Goal: Find specific page/section: Find specific page/section

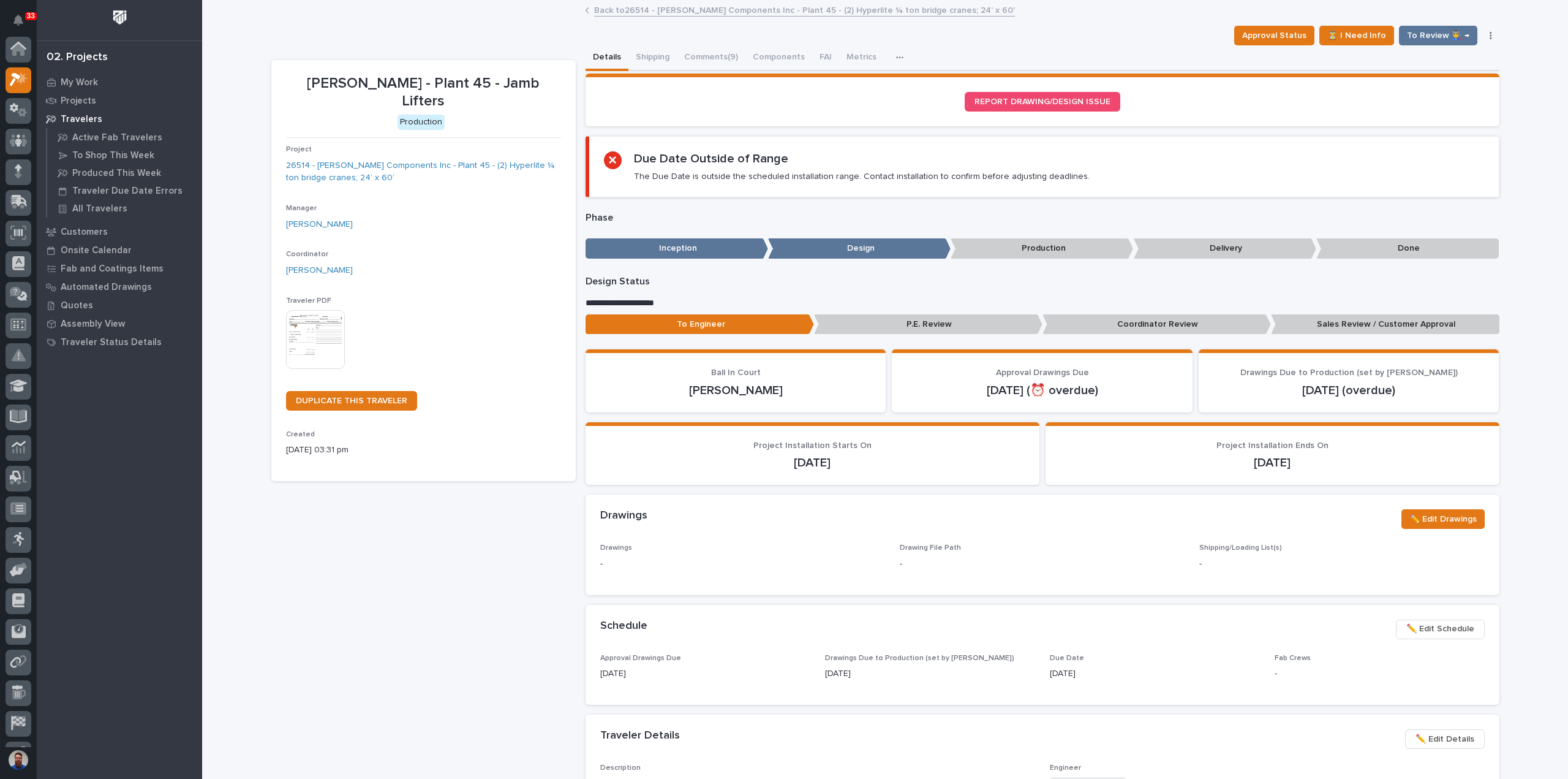
scroll to position [30, 0]
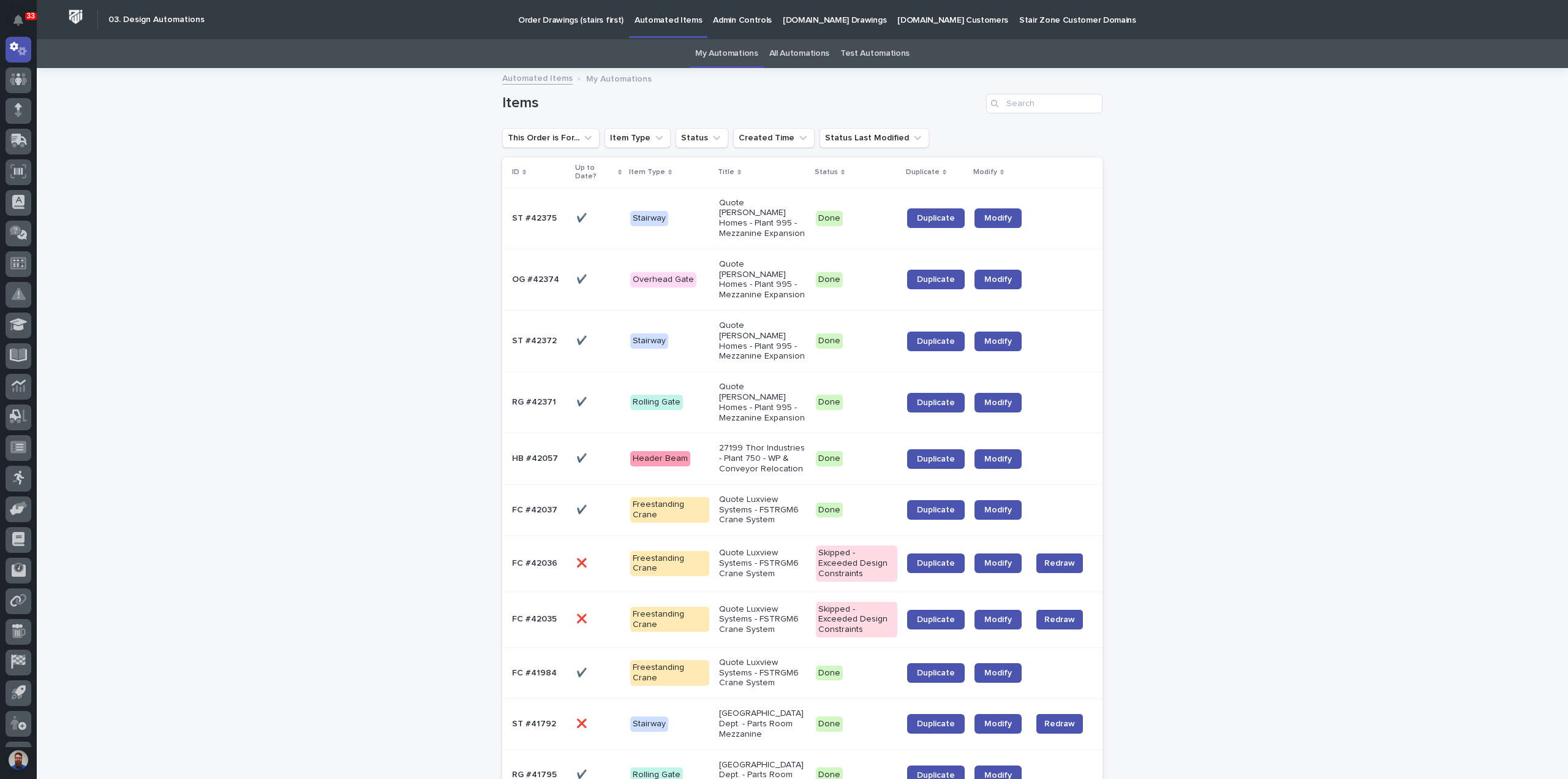
click at [943, 216] on span "Duplicate" at bounding box center [936, 218] width 38 height 9
click at [550, 22] on p "Order Drawings (stairs first)" at bounding box center [571, 13] width 105 height 26
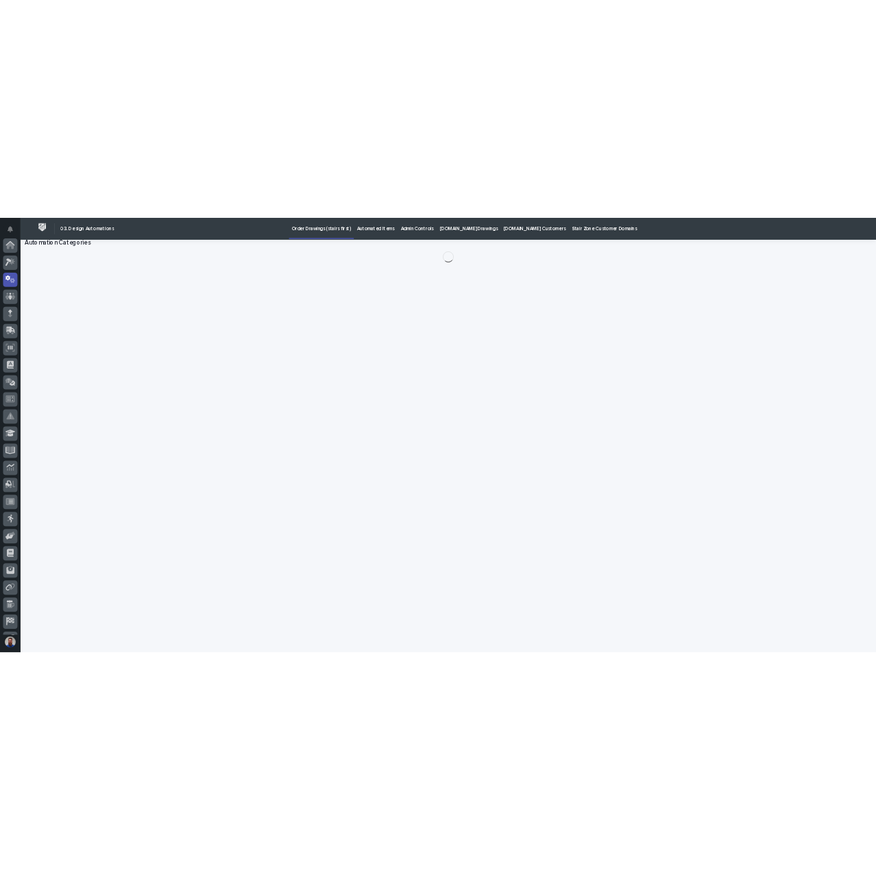
scroll to position [69, 0]
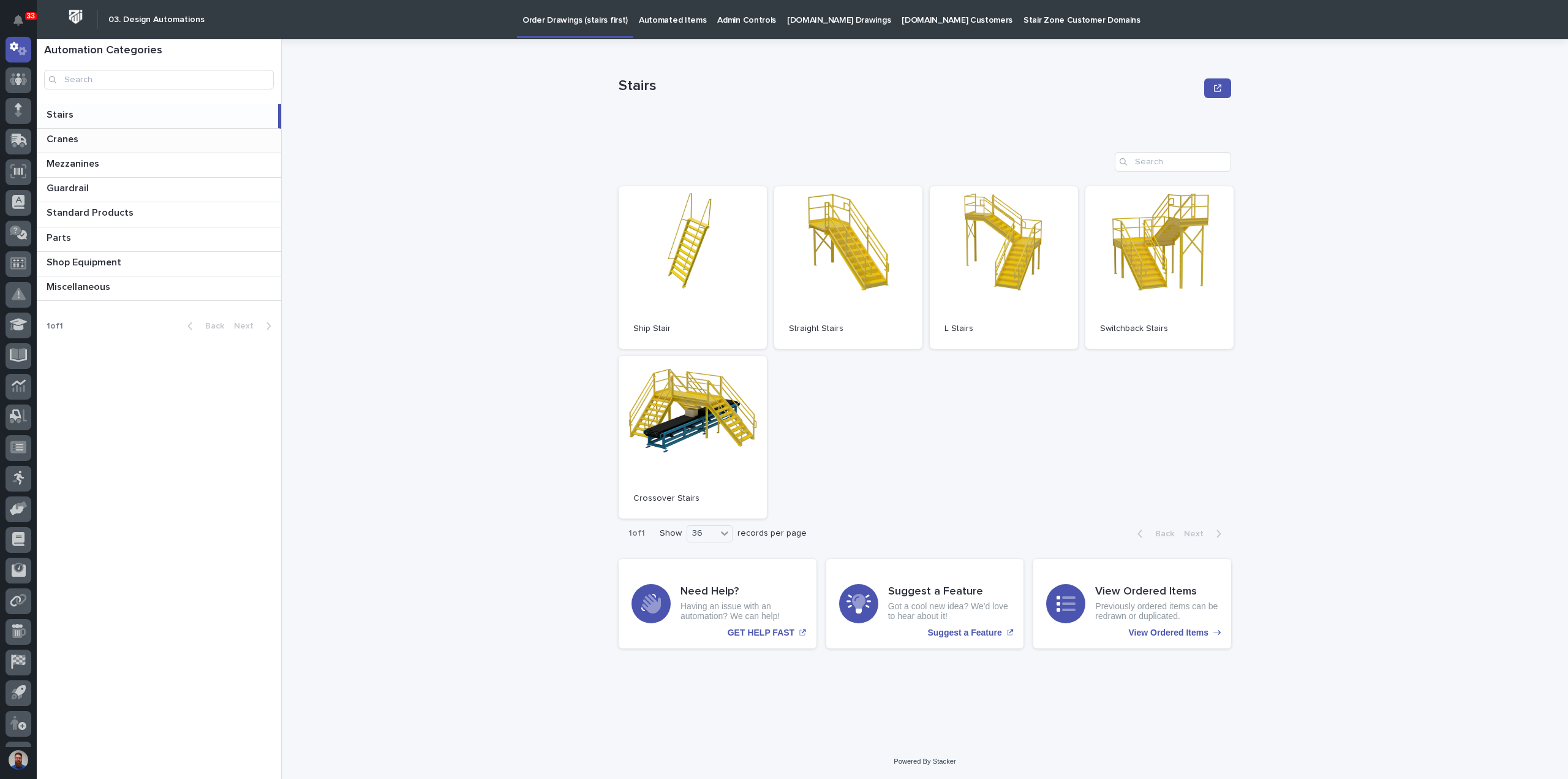
click at [108, 146] on div "Cranes Cranes" at bounding box center [158, 140] width 244 height 24
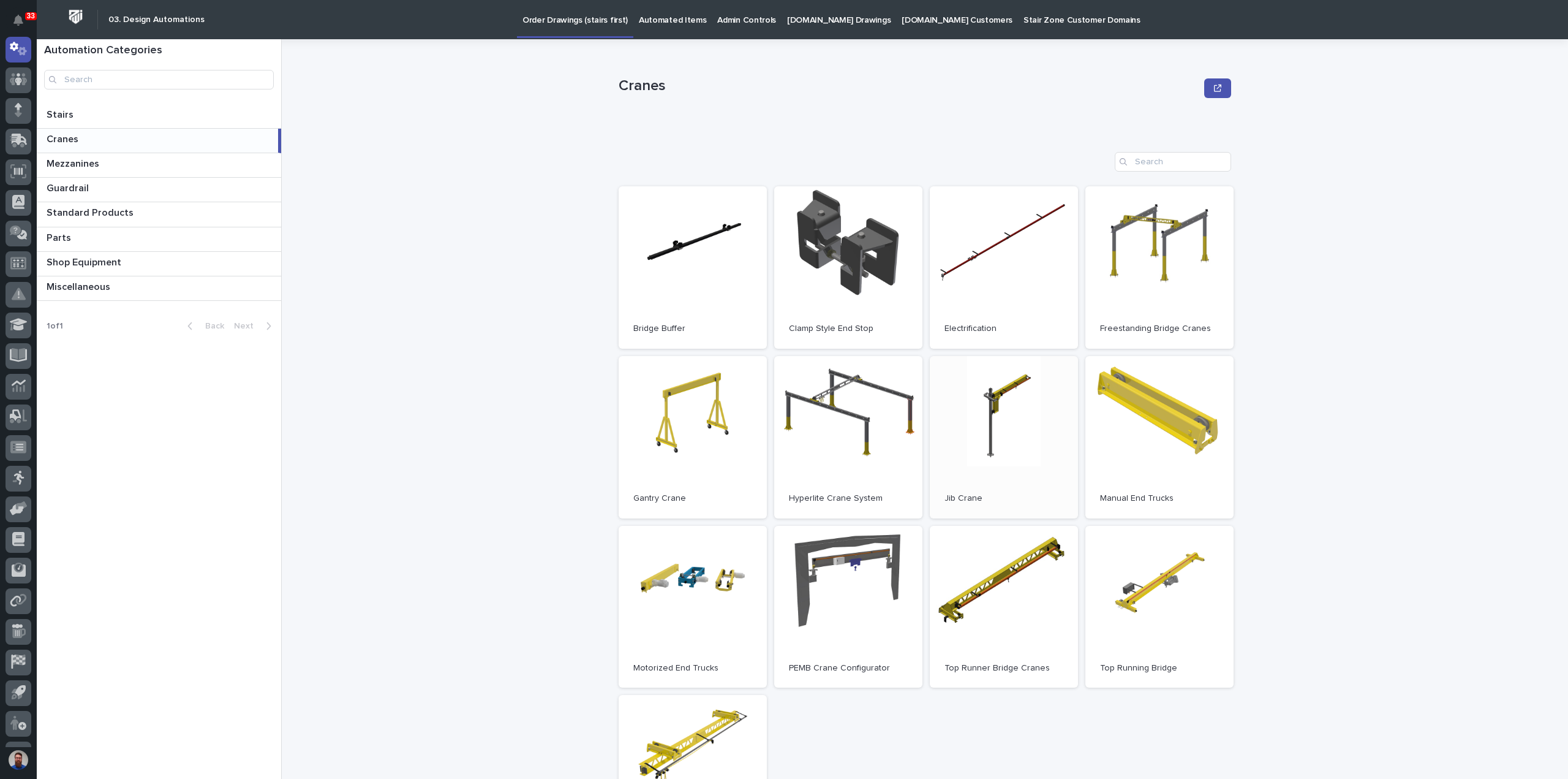
click at [1009, 430] on link "Open" at bounding box center [1004, 437] width 148 height 163
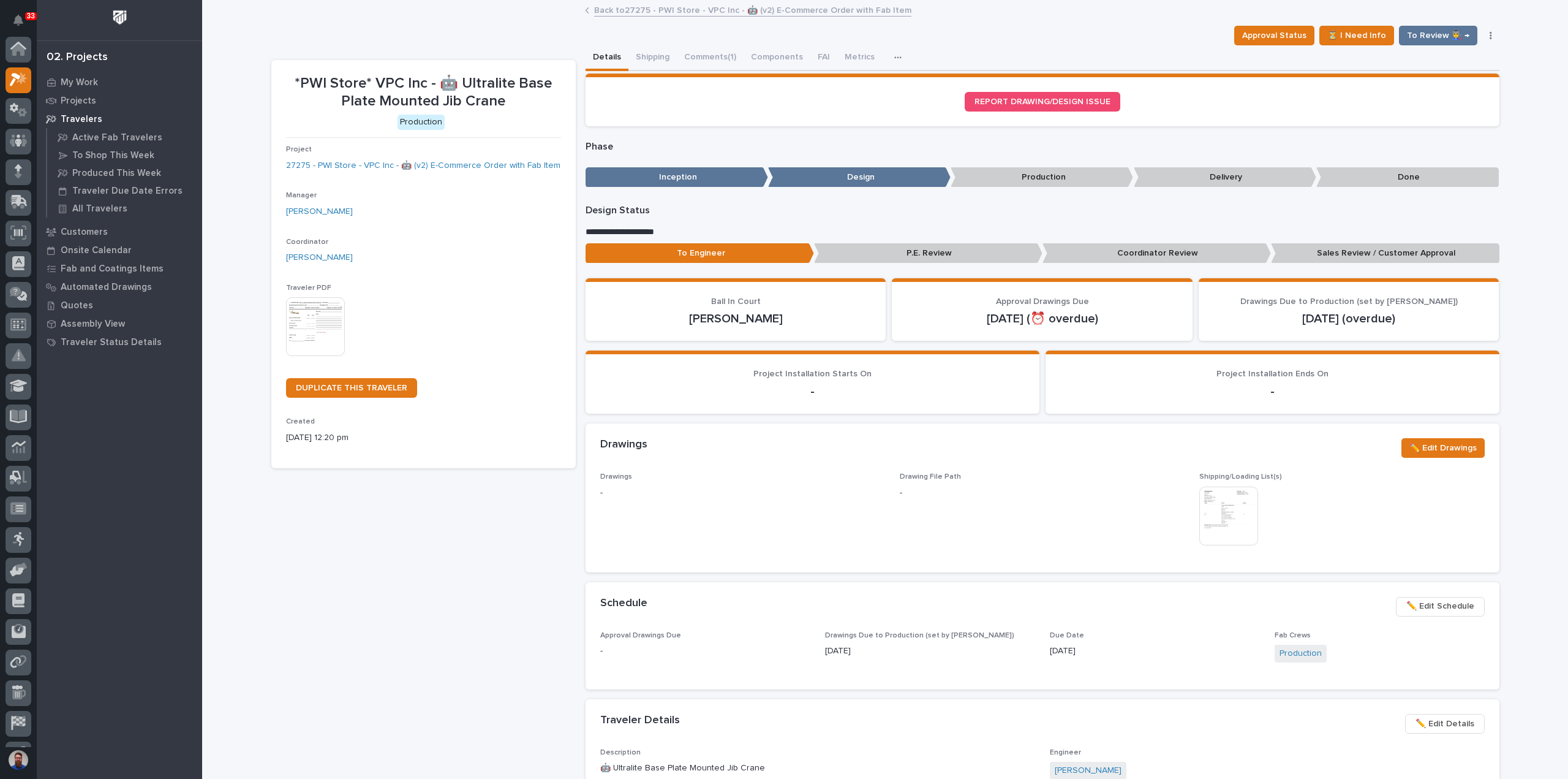
scroll to position [30, 0]
click at [313, 320] on img at bounding box center [316, 326] width 59 height 59
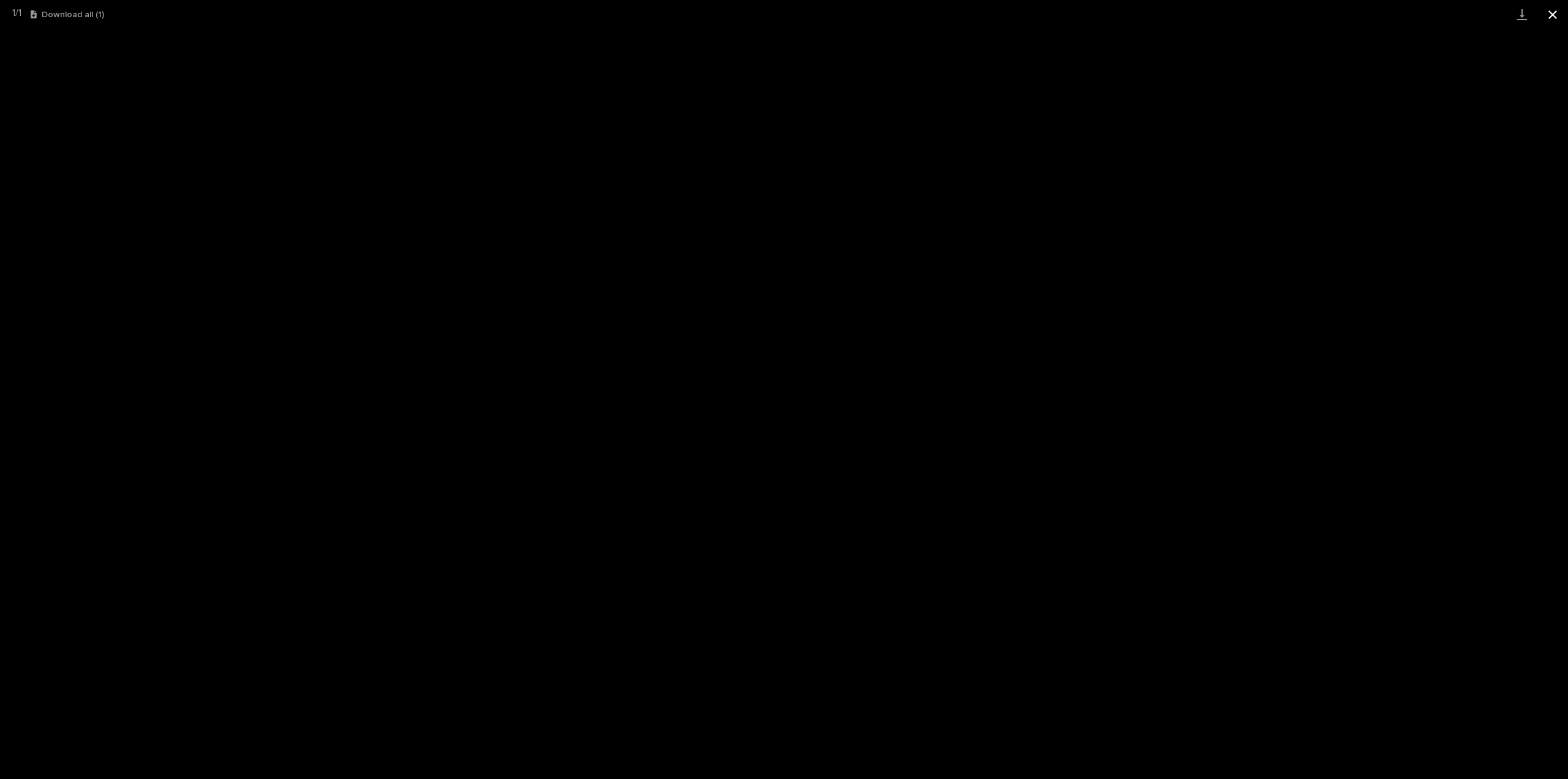
click at [1547, 14] on button "Close gallery" at bounding box center [1553, 14] width 30 height 29
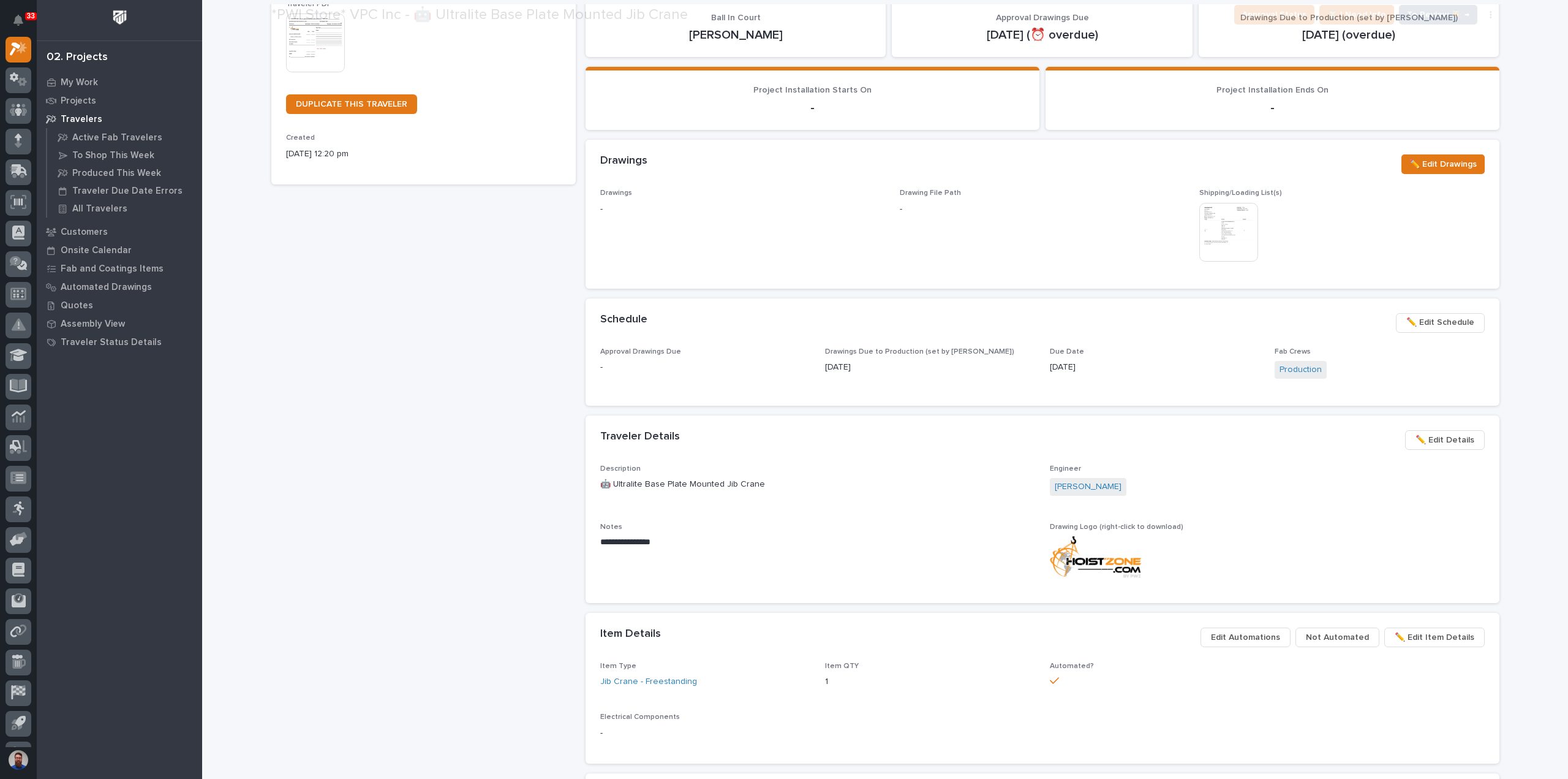
scroll to position [408, 0]
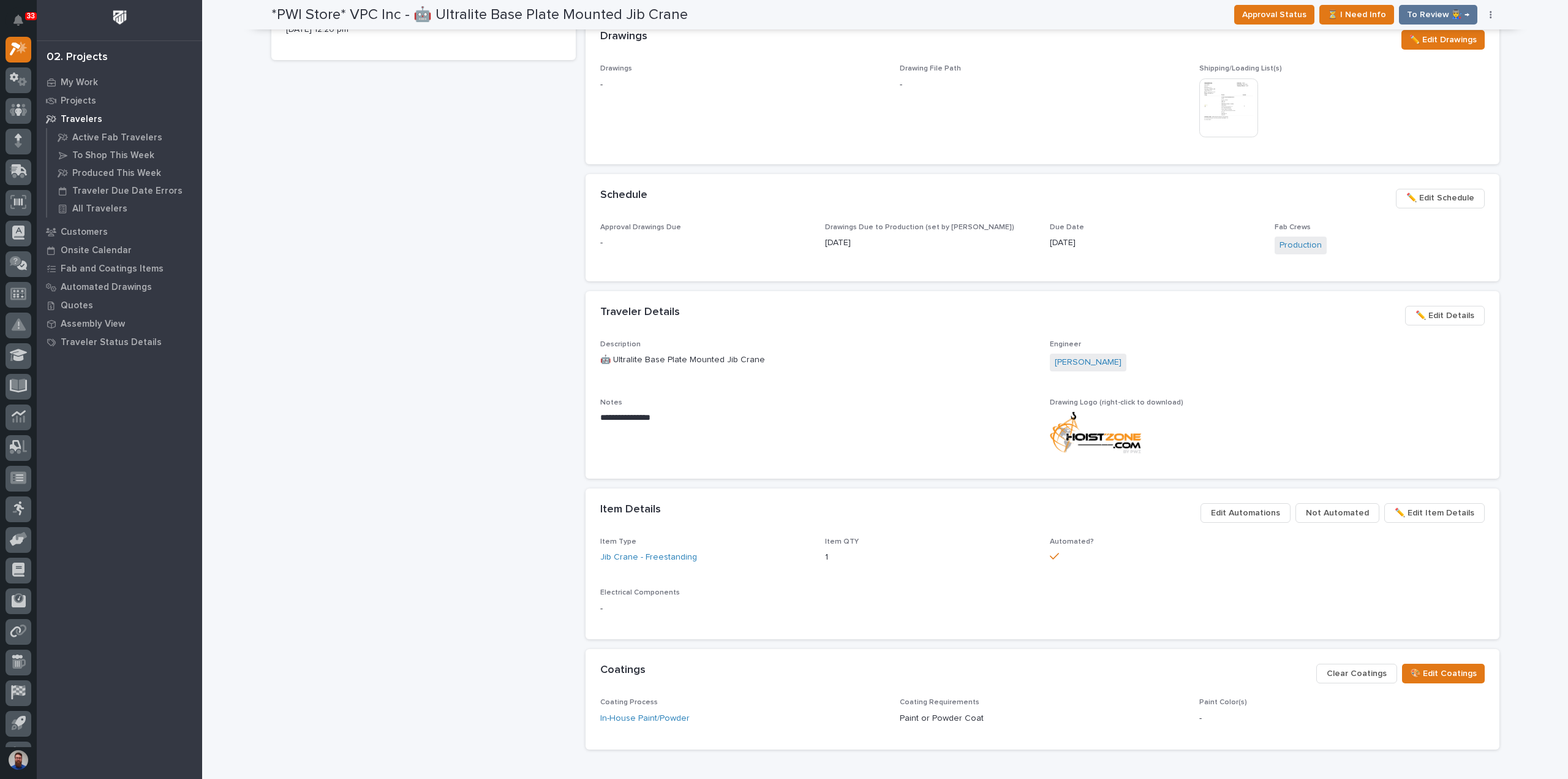
click at [1217, 158] on div "Drawings - Drawing File Path - Shipping/Loading List(s) This file cannot be ope…" at bounding box center [1042, 114] width 914 height 99
click at [1218, 125] on img at bounding box center [1228, 108] width 59 height 59
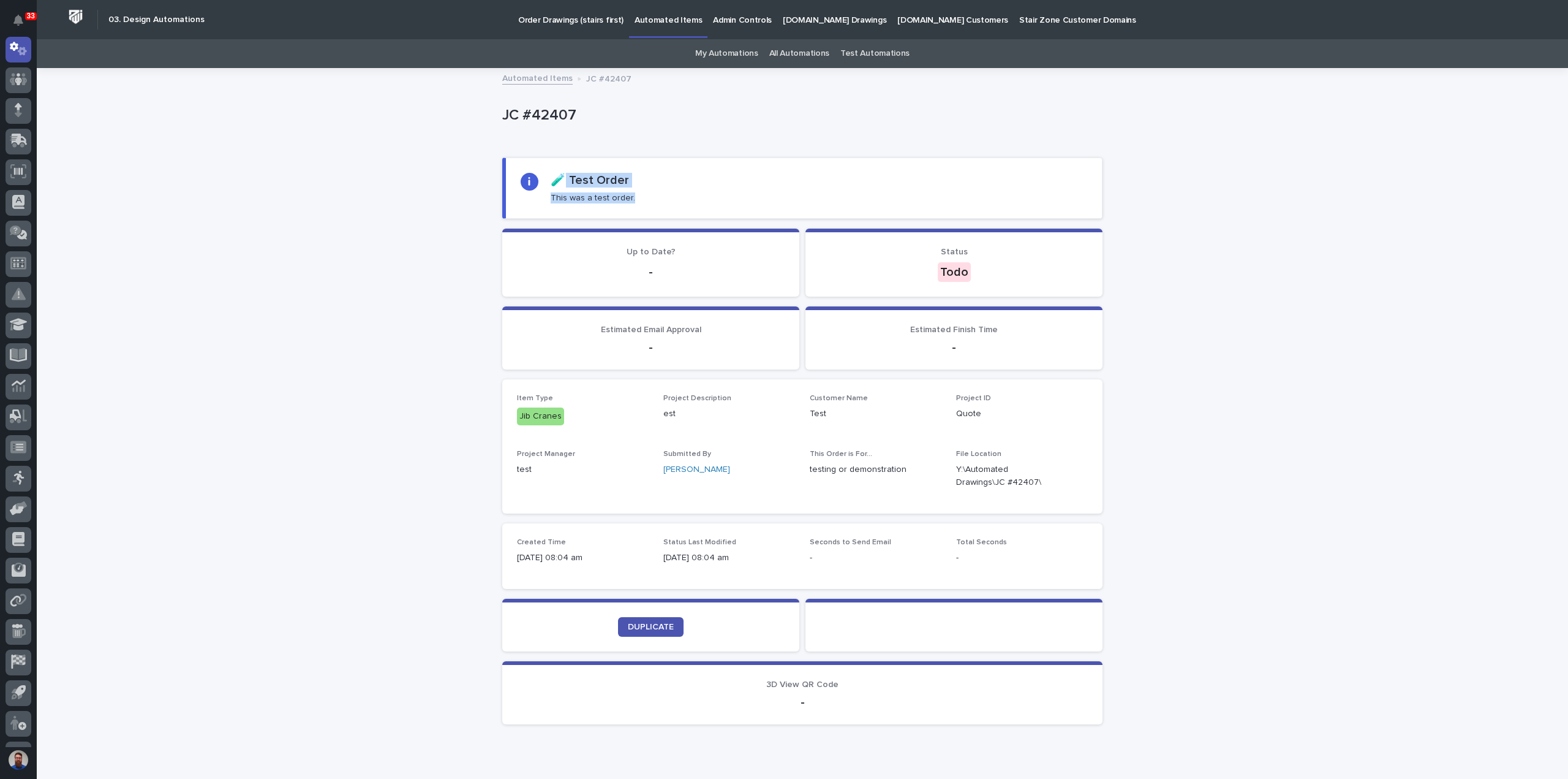
drag, startPoint x: 625, startPoint y: 197, endPoint x: 563, endPoint y: 167, distance: 68.9
click at [563, 167] on section "🧪 Test Order This was a test order." at bounding box center [802, 188] width 600 height 62
click at [650, 174] on div "🧪 Test Order This was a test order." at bounding box center [804, 188] width 567 height 30
drag, startPoint x: 653, startPoint y: 203, endPoint x: 557, endPoint y: 164, distance: 103.6
click at [557, 164] on section "🧪 Test Order This was a test order." at bounding box center [802, 188] width 600 height 62
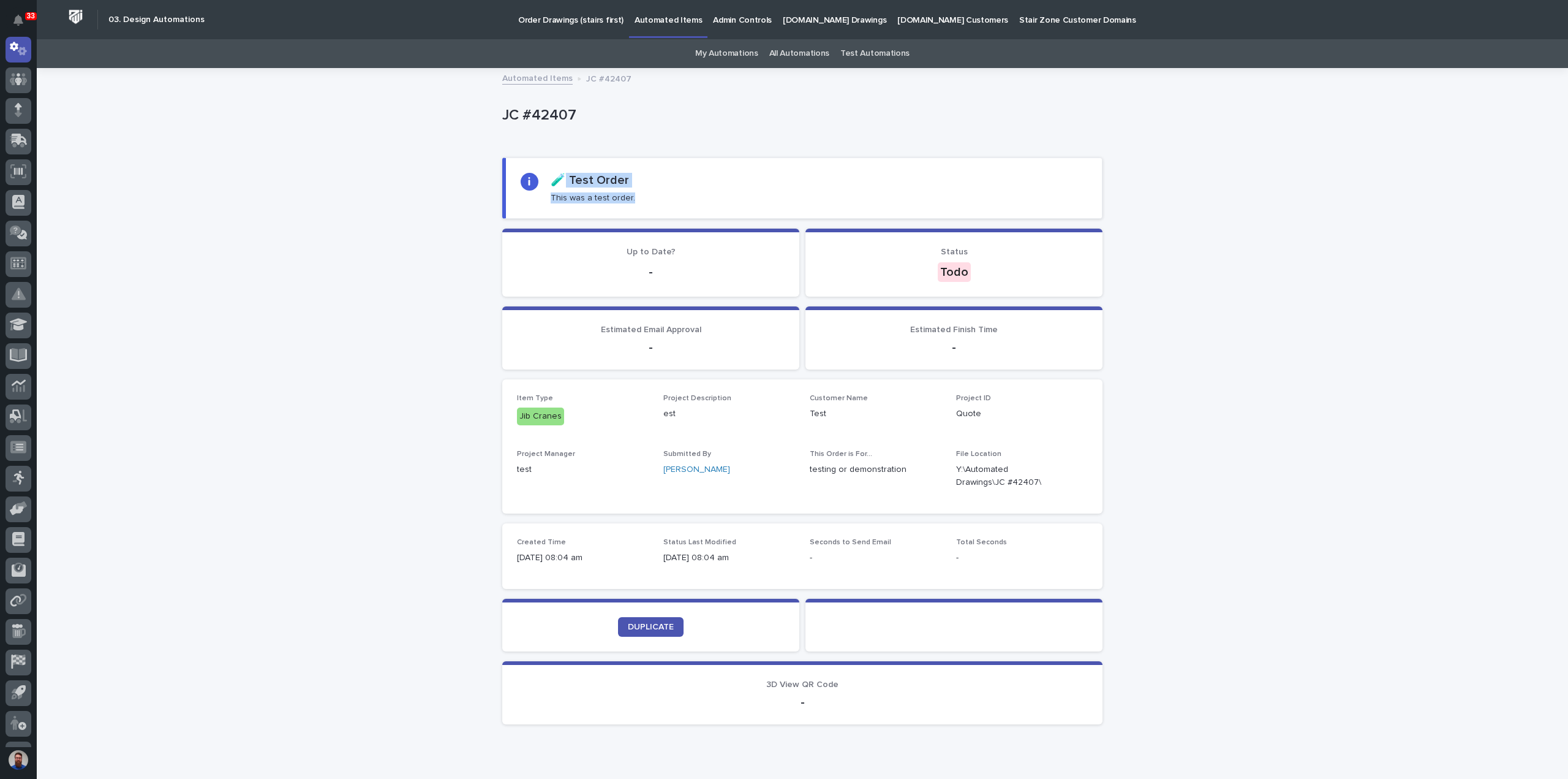
click at [557, 164] on section "🧪 Test Order This was a test order." at bounding box center [802, 188] width 600 height 62
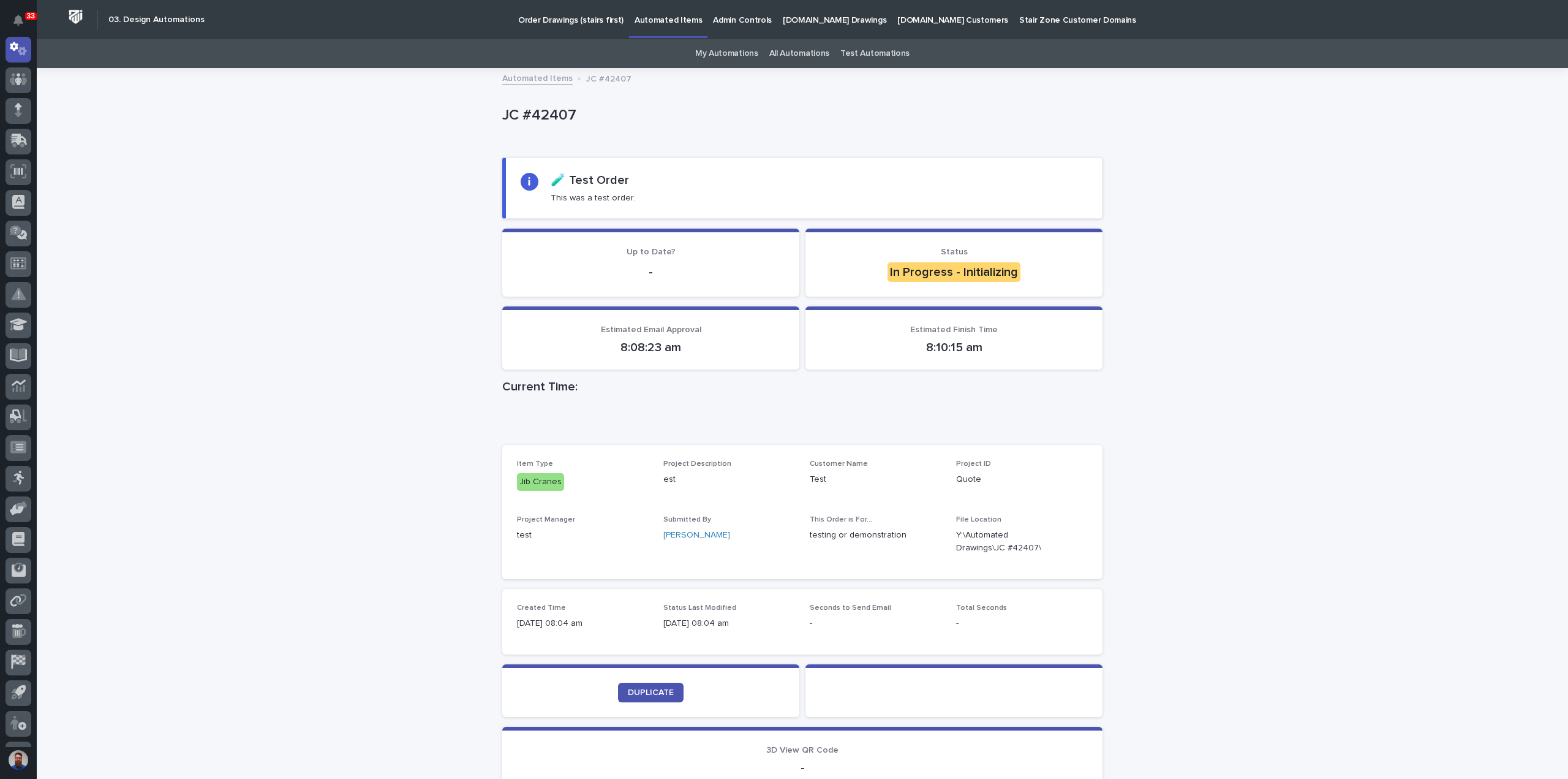
click at [806, 52] on link "All Automations" at bounding box center [798, 54] width 60 height 29
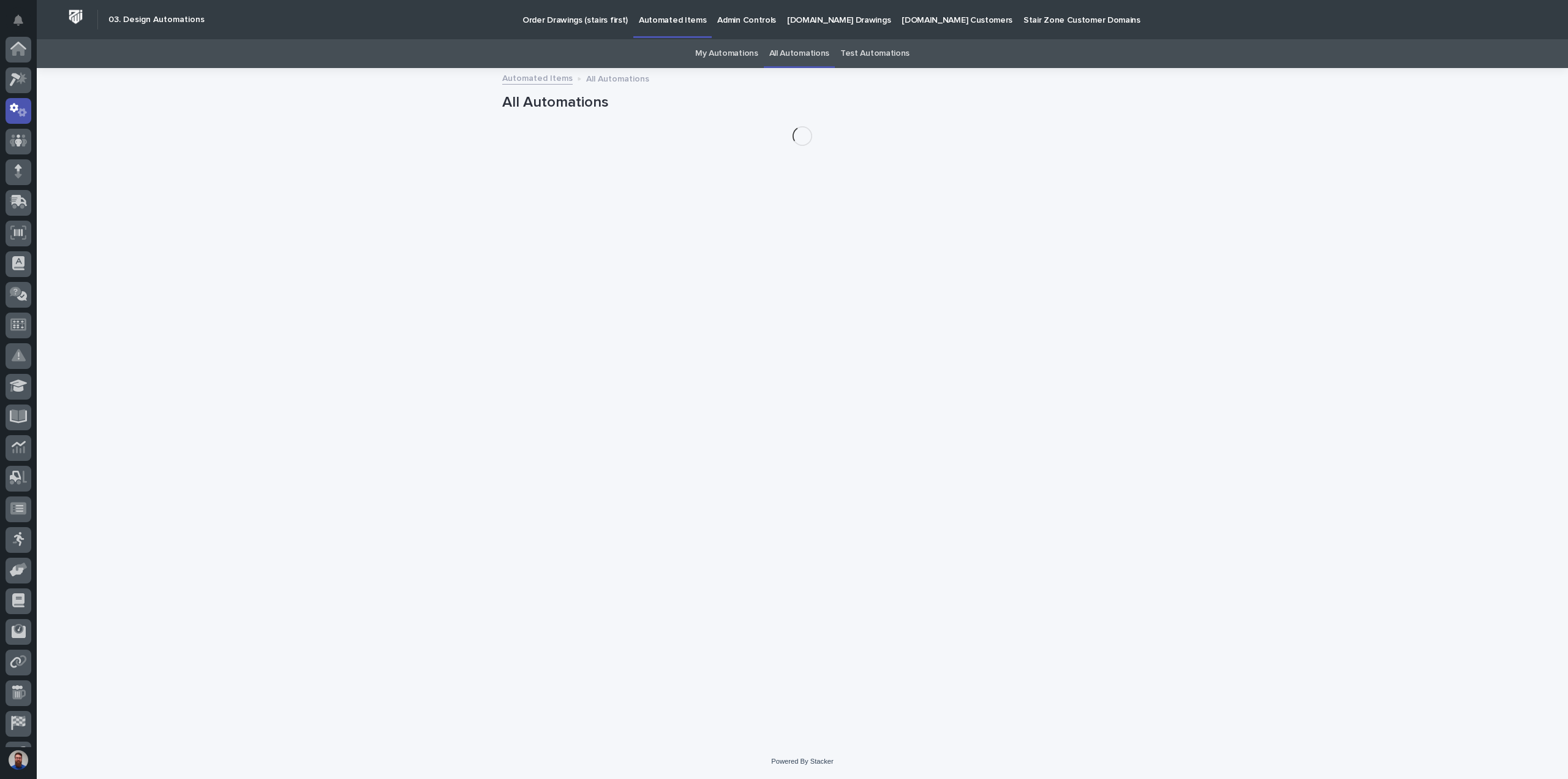
scroll to position [62, 0]
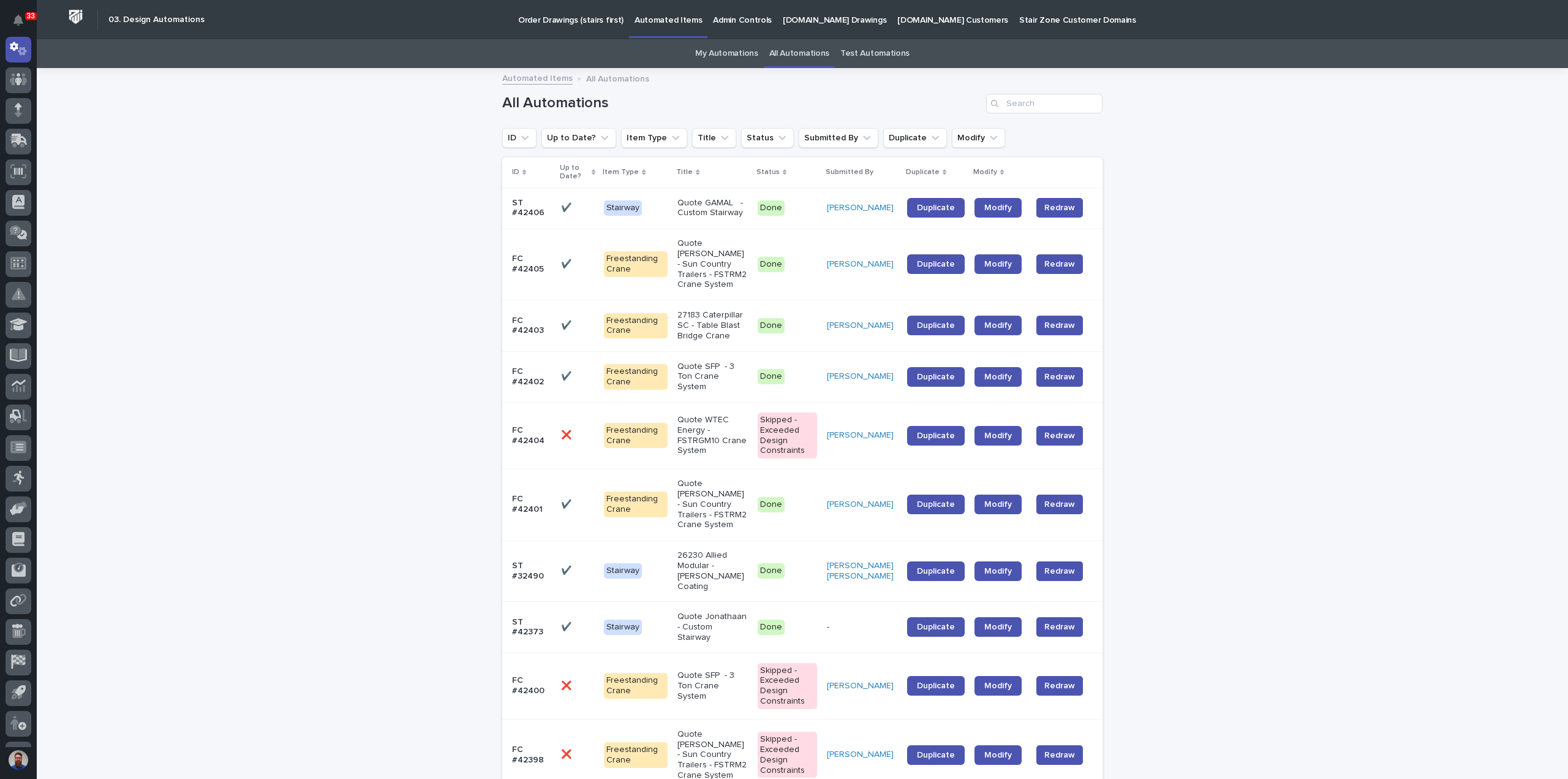
click at [857, 52] on link "Test Automations" at bounding box center [874, 54] width 69 height 29
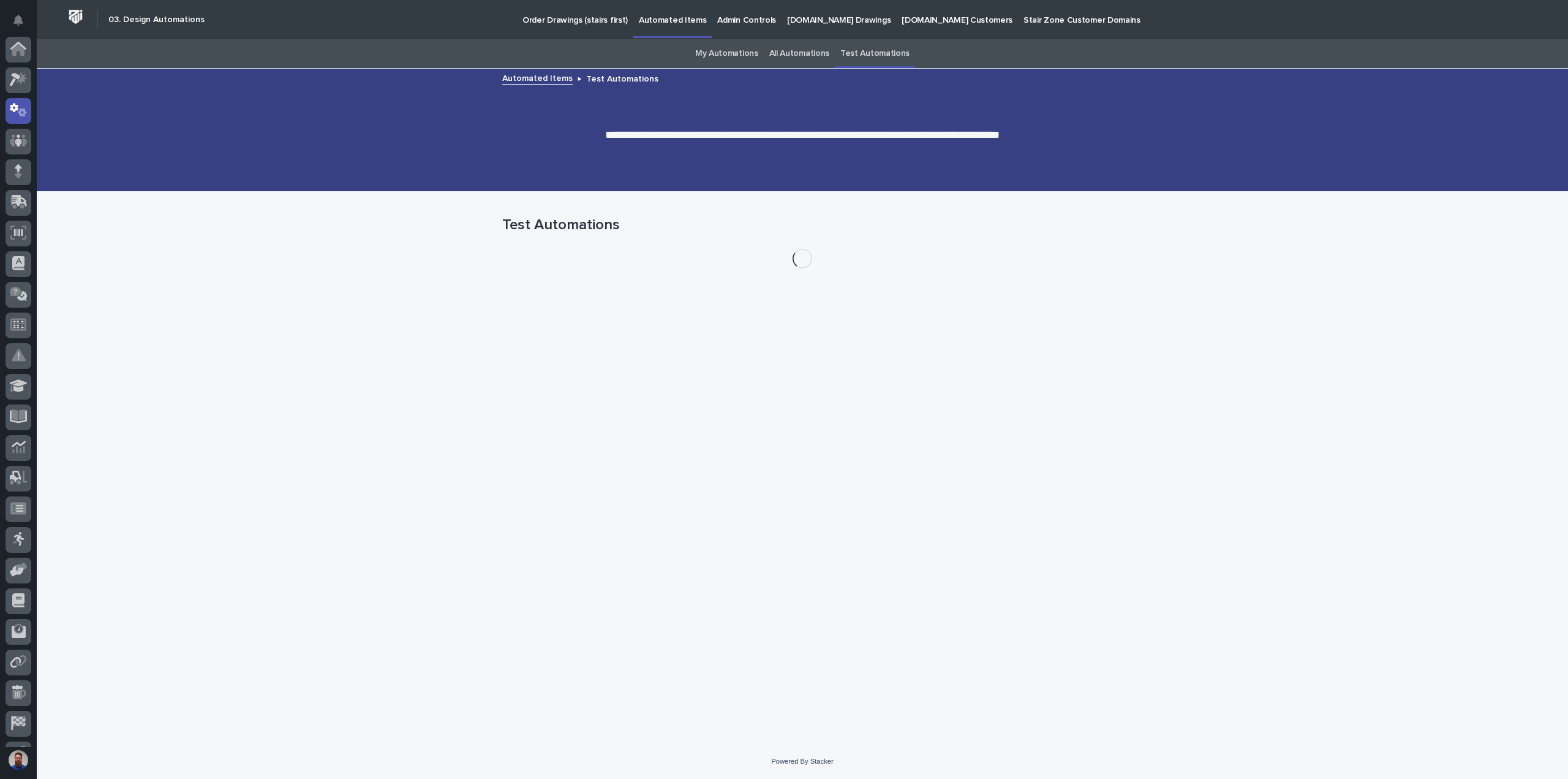
scroll to position [62, 0]
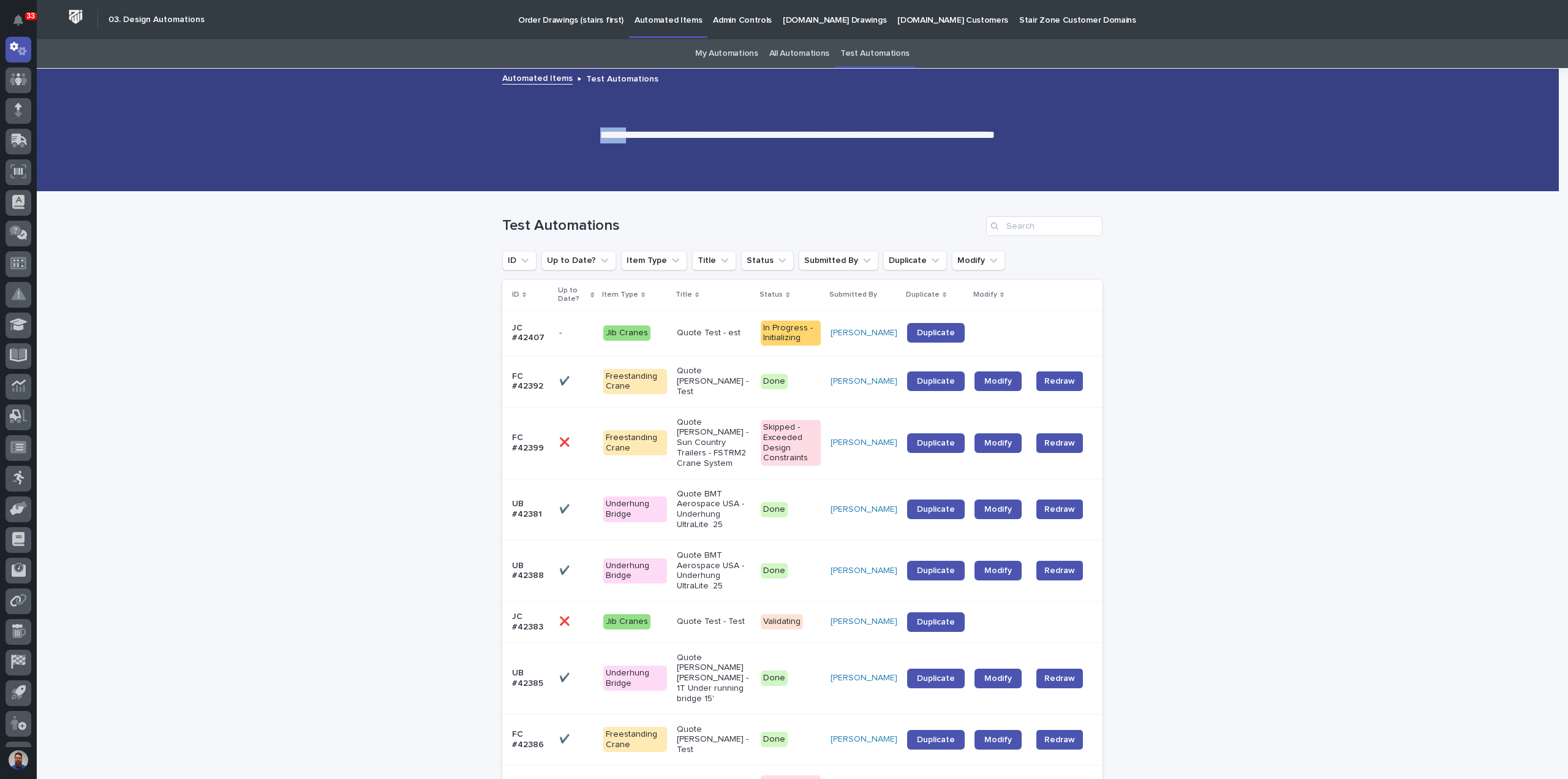
drag, startPoint x: 606, startPoint y: 130, endPoint x: 910, endPoint y: 125, distance: 304.0
click at [909, 125] on div "**********" at bounding box center [797, 130] width 1522 height 123
click at [911, 125] on div at bounding box center [797, 130] width 1522 height 123
drag, startPoint x: 1018, startPoint y: 135, endPoint x: 562, endPoint y: 133, distance: 456.0
click at [563, 133] on p "**********" at bounding box center [797, 136] width 490 height 16
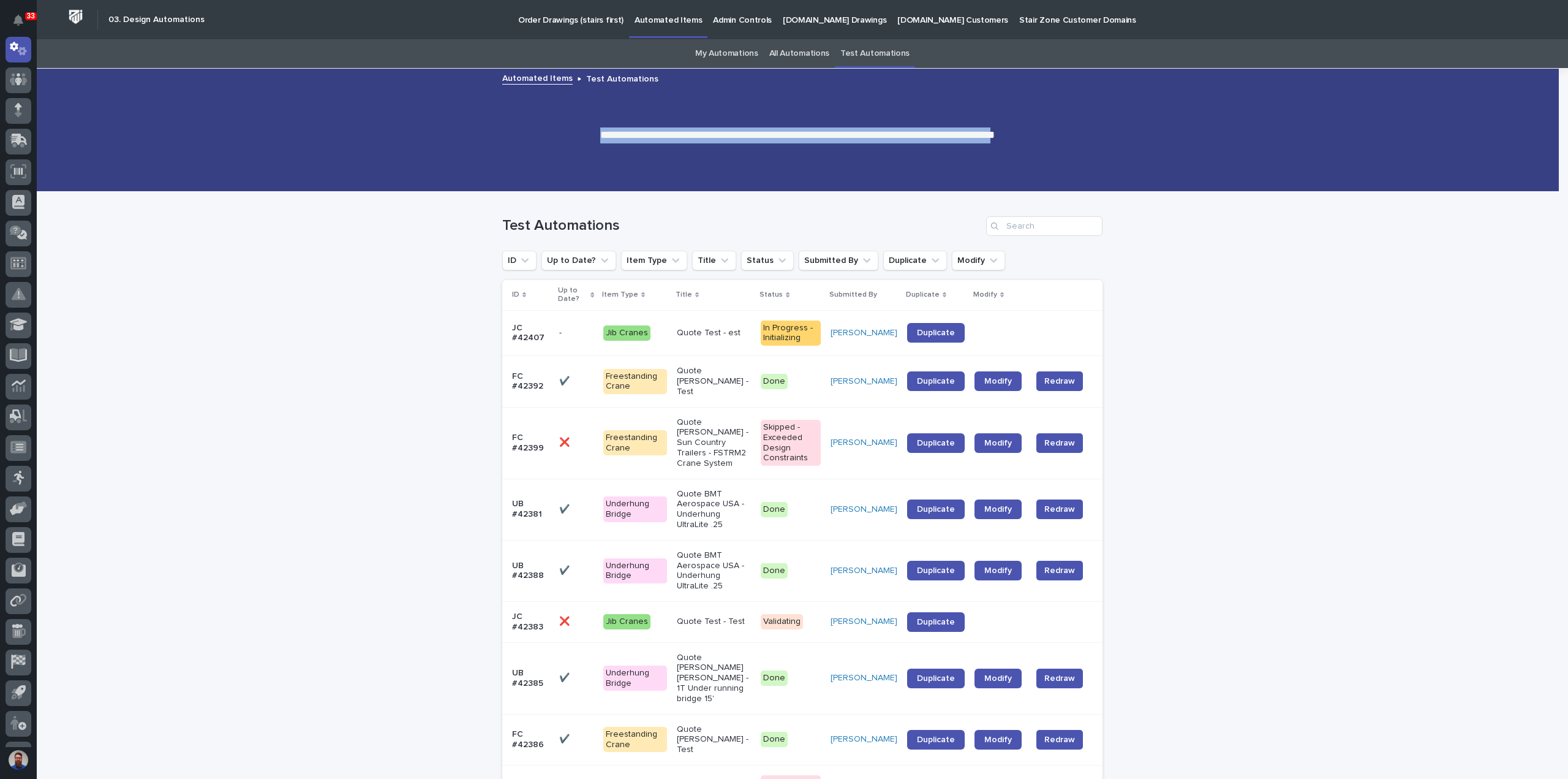
click at [561, 133] on p "**********" at bounding box center [797, 136] width 490 height 16
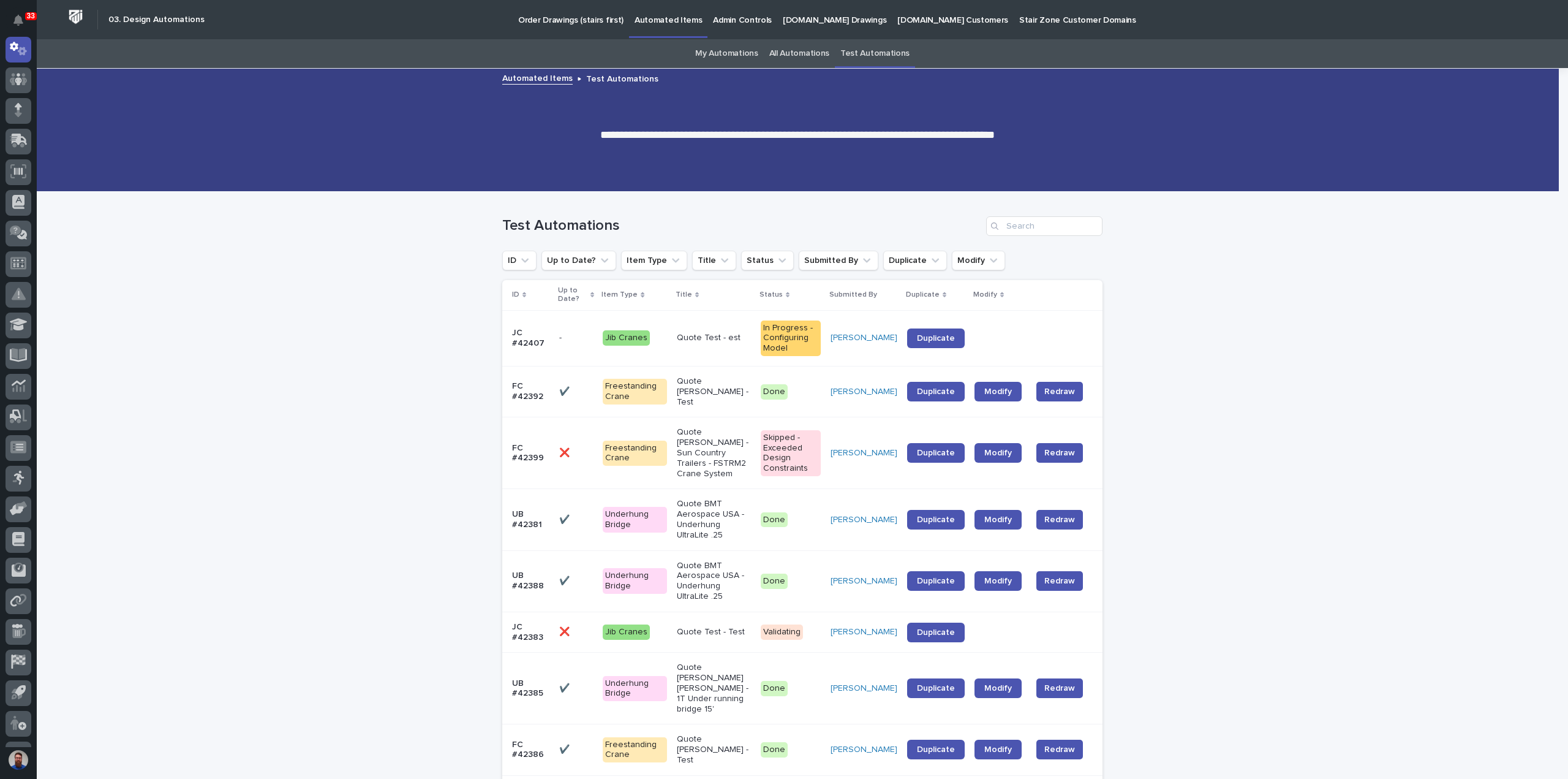
drag, startPoint x: 506, startPoint y: 226, endPoint x: 653, endPoint y: 219, distance: 147.2
click at [653, 219] on h1 "Test Automations" at bounding box center [742, 226] width 479 height 18
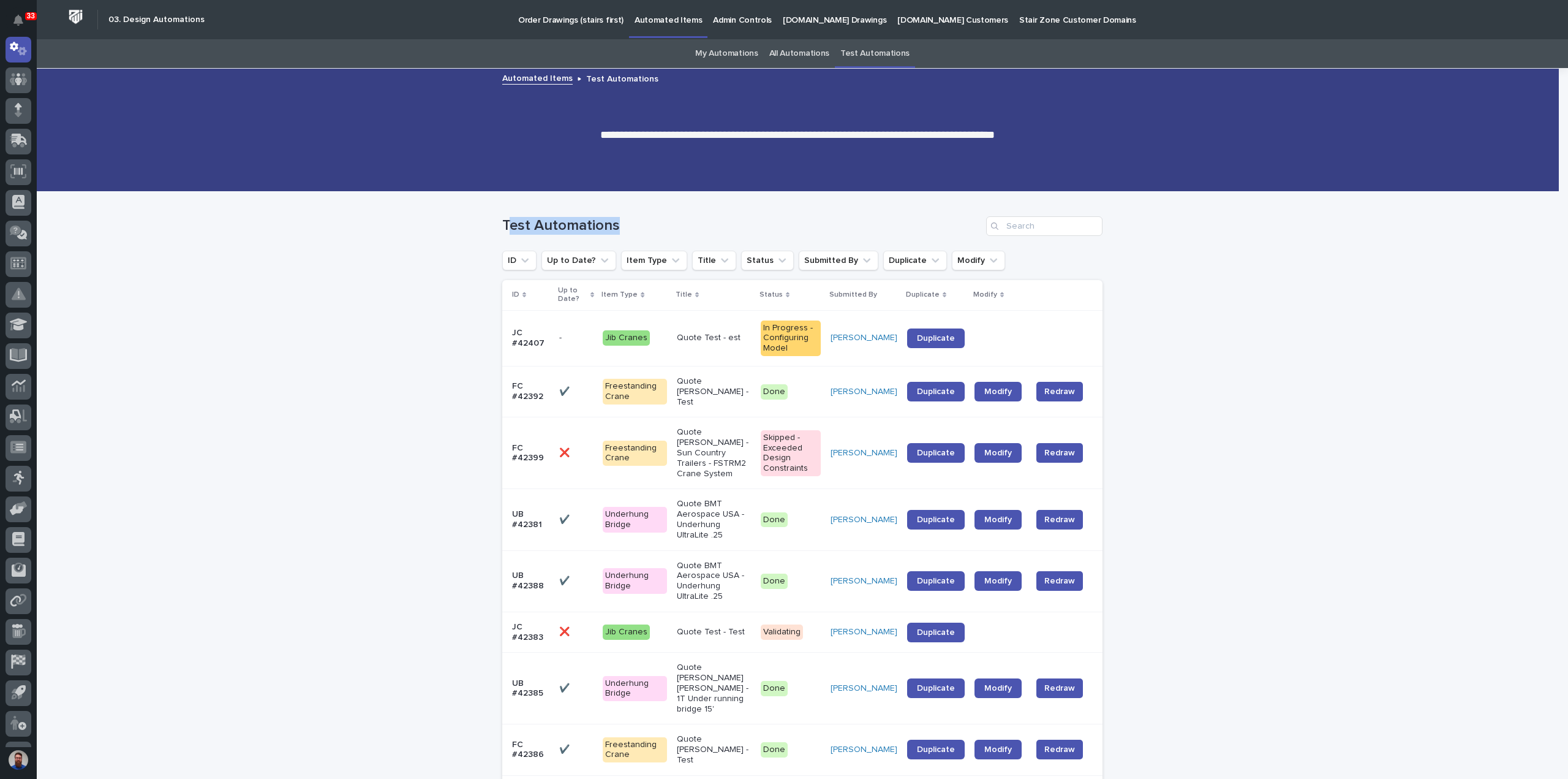
click at [653, 219] on h1 "Test Automations" at bounding box center [742, 226] width 479 height 18
drag, startPoint x: 653, startPoint y: 219, endPoint x: 477, endPoint y: 219, distance: 176.0
drag, startPoint x: 662, startPoint y: 217, endPoint x: 718, endPoint y: 220, distance: 56.1
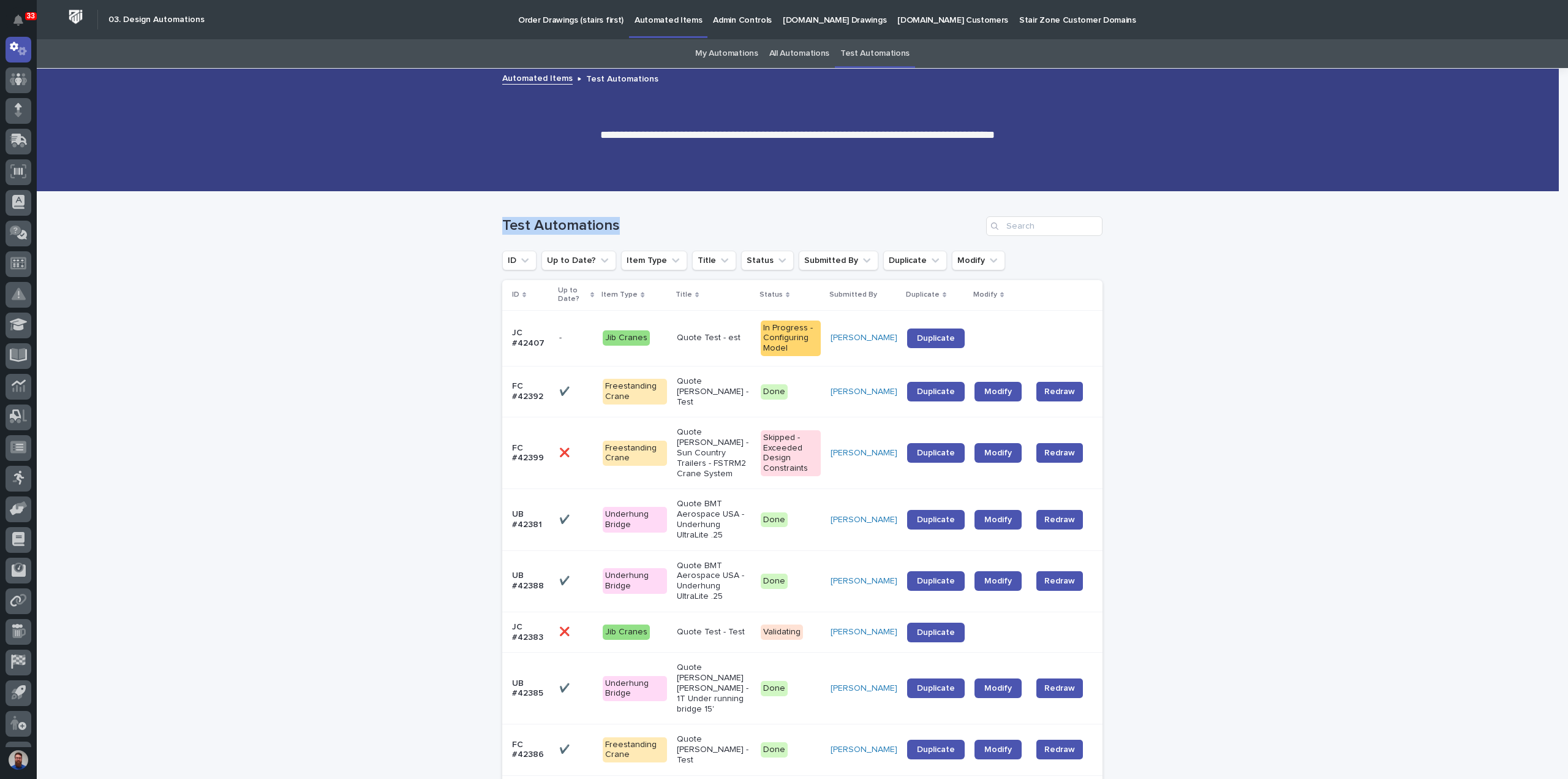
click at [718, 220] on h1 "Test Automations" at bounding box center [742, 226] width 479 height 18
